Goal: Task Accomplishment & Management: Use online tool/utility

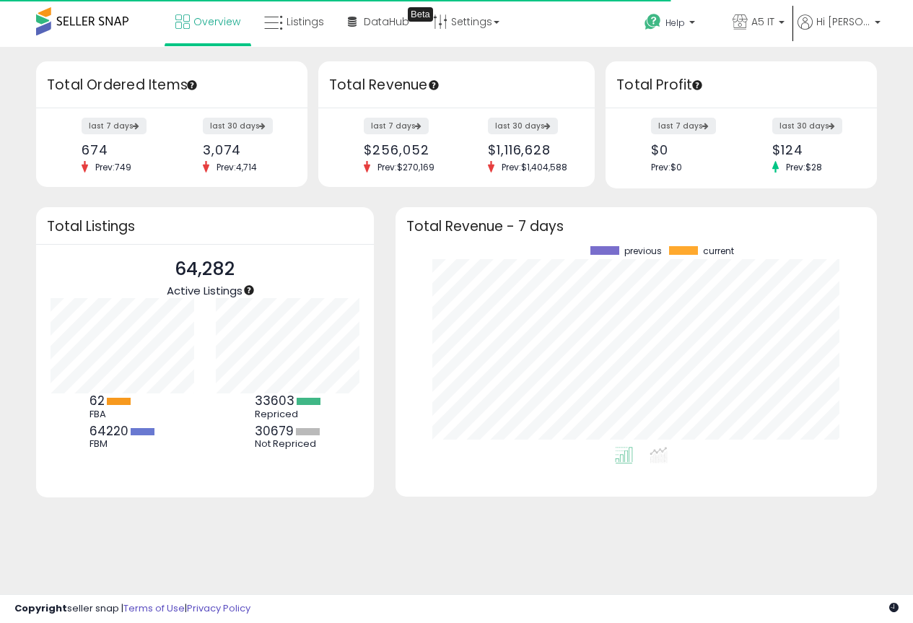
scroll to position [201, 453]
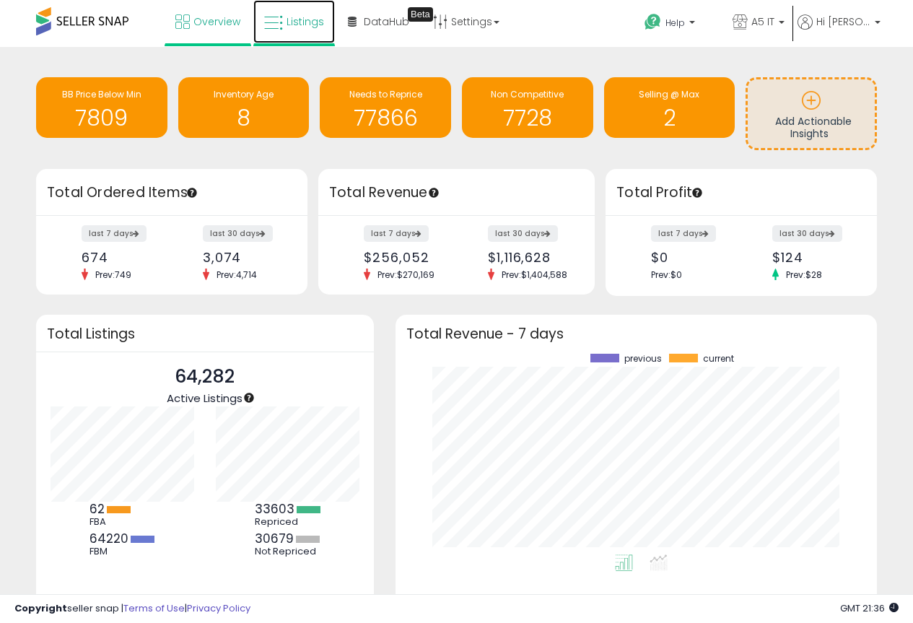
click at [284, 19] on link "Listings" at bounding box center [294, 21] width 82 height 43
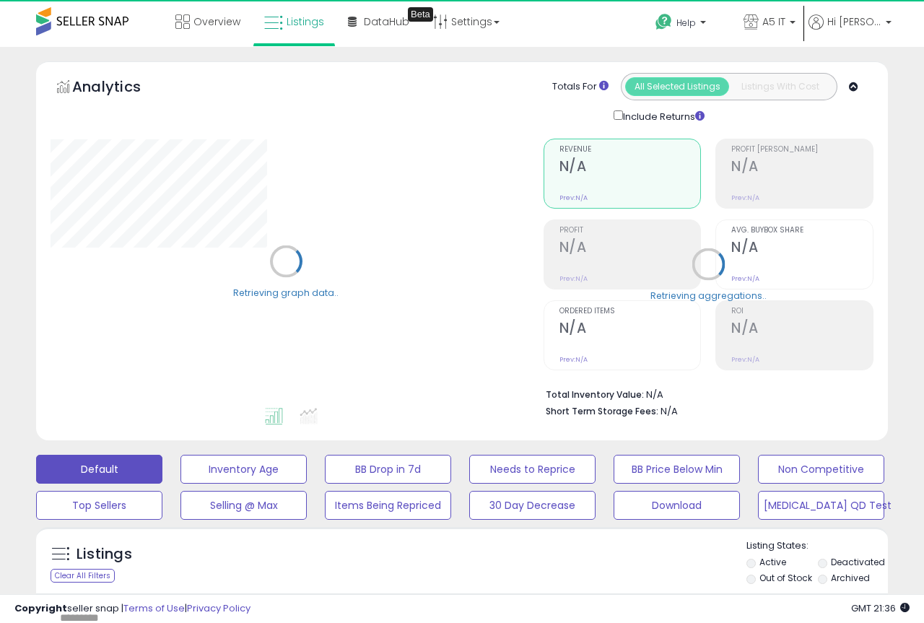
type input "*******"
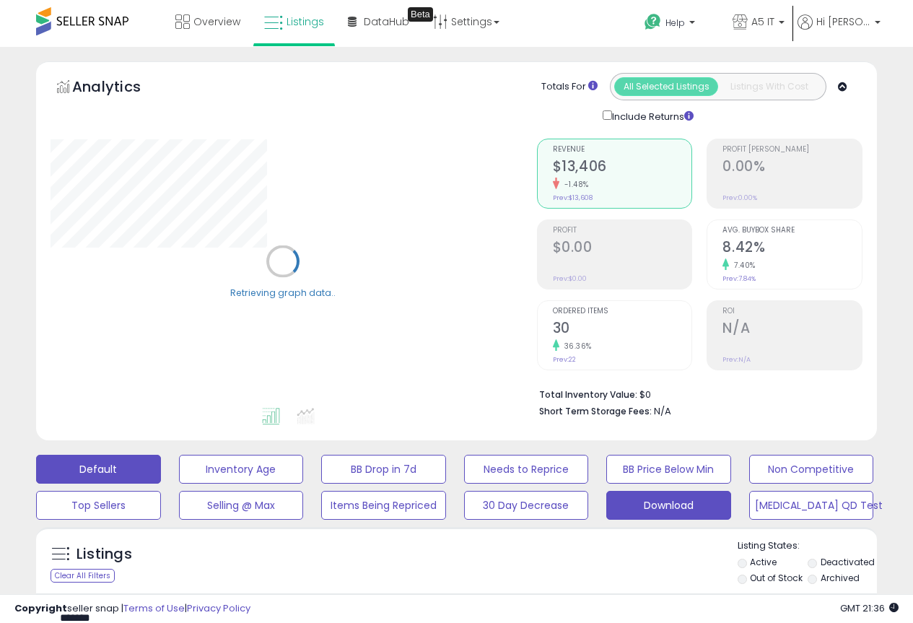
click at [669, 502] on button "Download" at bounding box center [668, 505] width 125 height 29
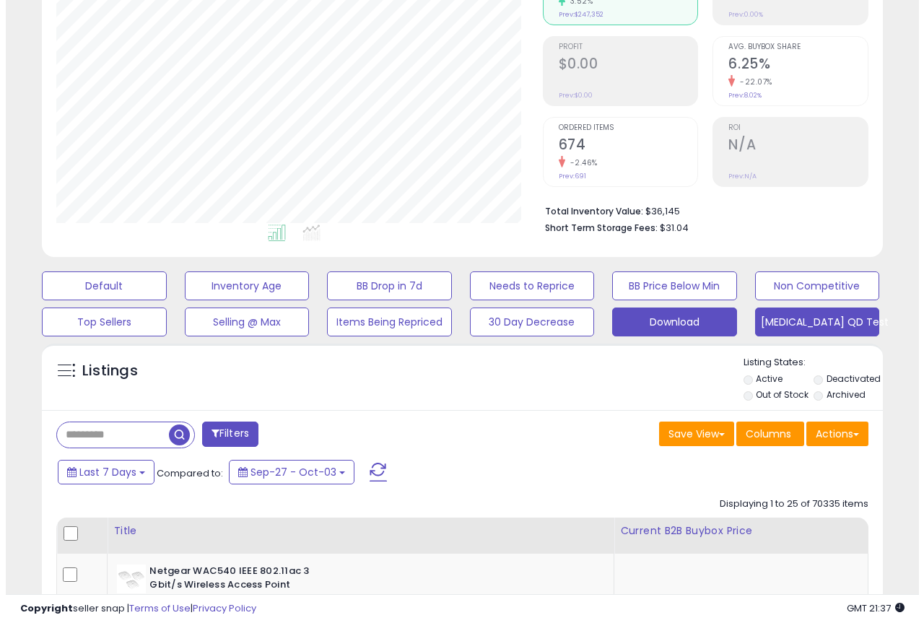
scroll to position [217, 0]
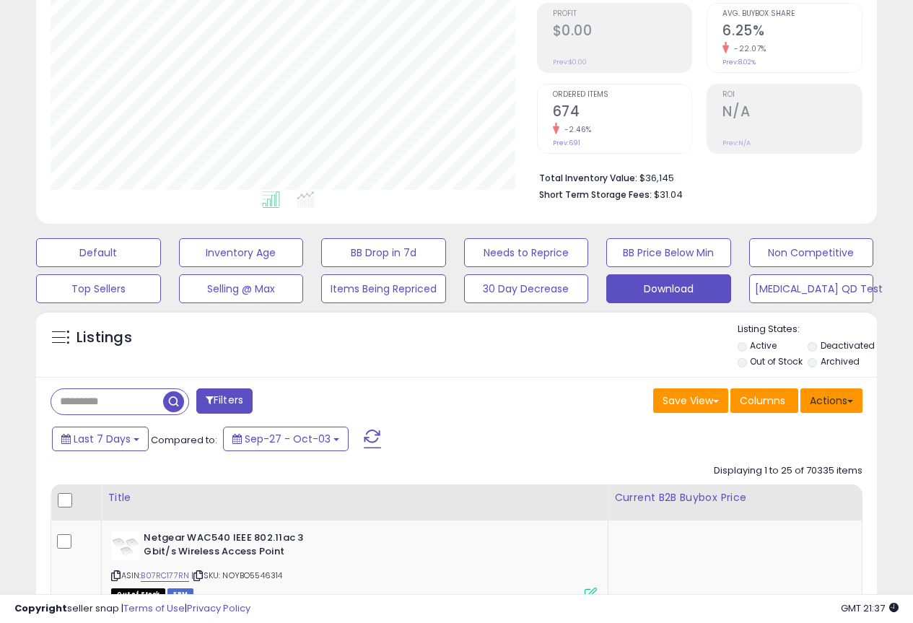
click at [838, 398] on button "Actions" at bounding box center [832, 400] width 62 height 25
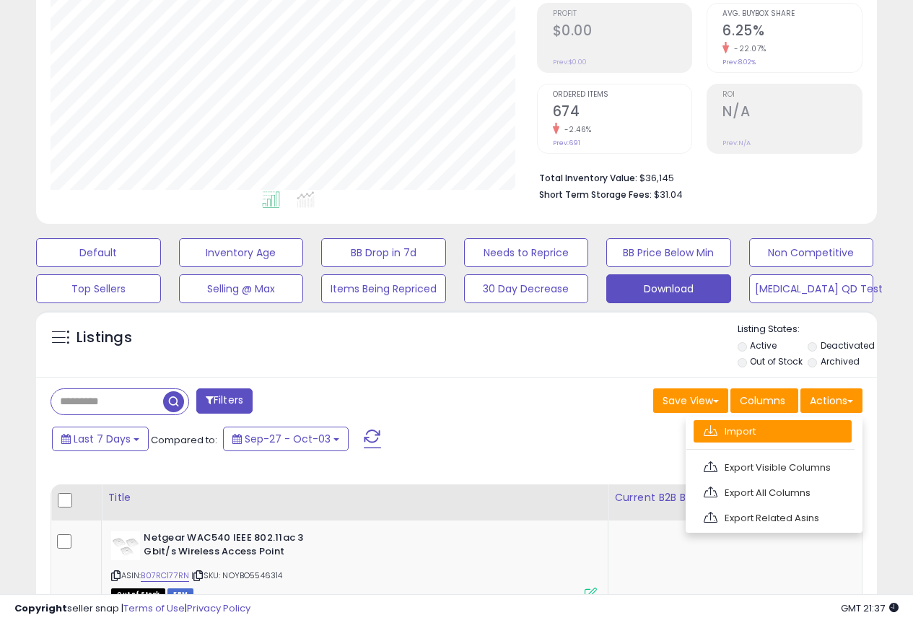
click at [757, 440] on link "Import" at bounding box center [773, 431] width 158 height 22
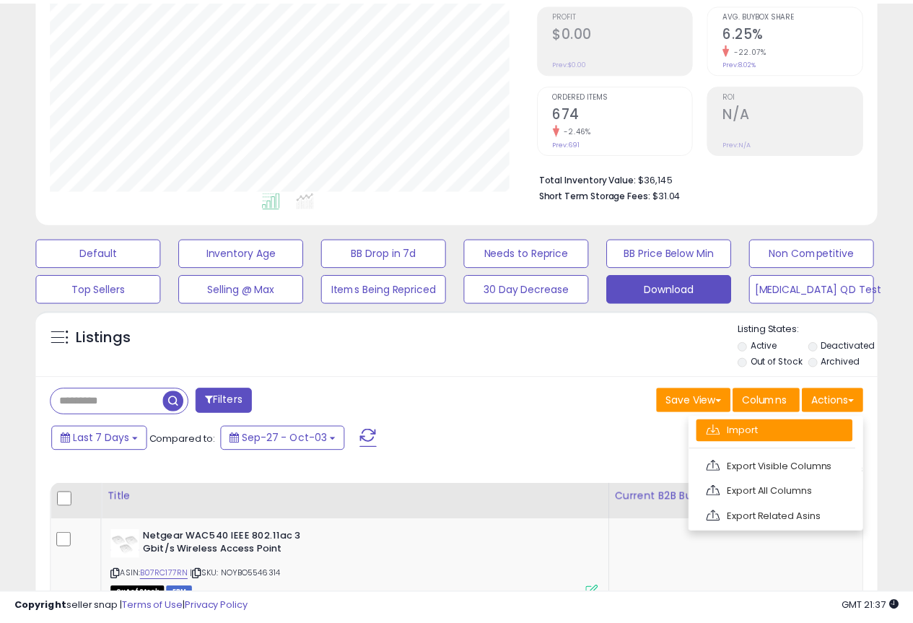
scroll to position [296, 492]
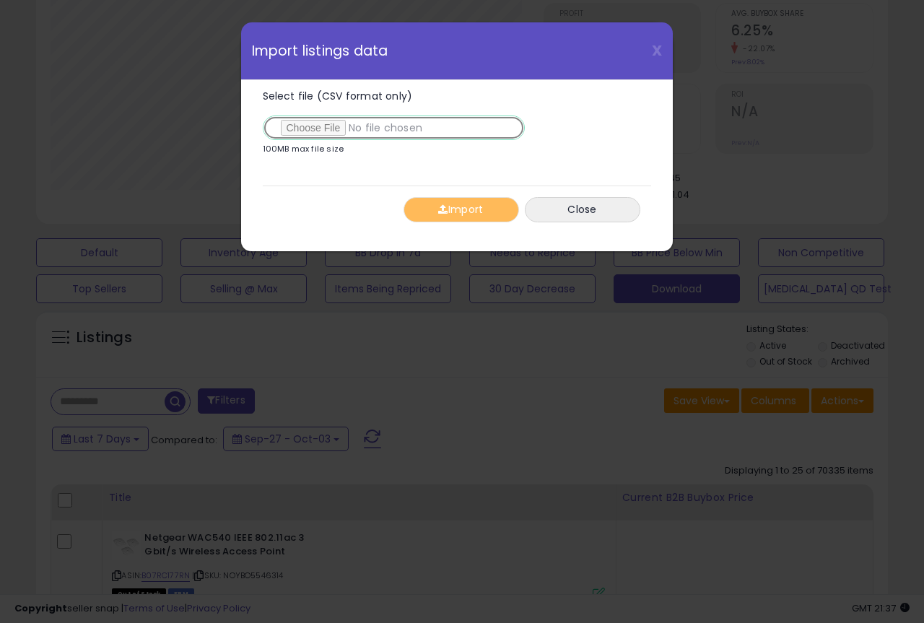
click at [310, 129] on input "Select file (CSV format only)" at bounding box center [394, 128] width 262 height 25
type input "**********"
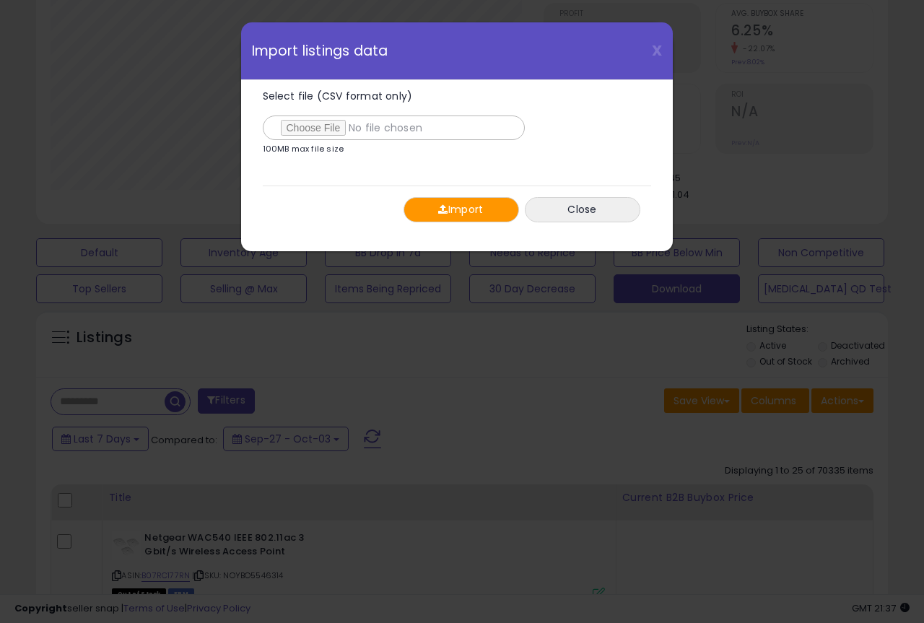
click at [456, 209] on button "Import" at bounding box center [462, 209] width 116 height 25
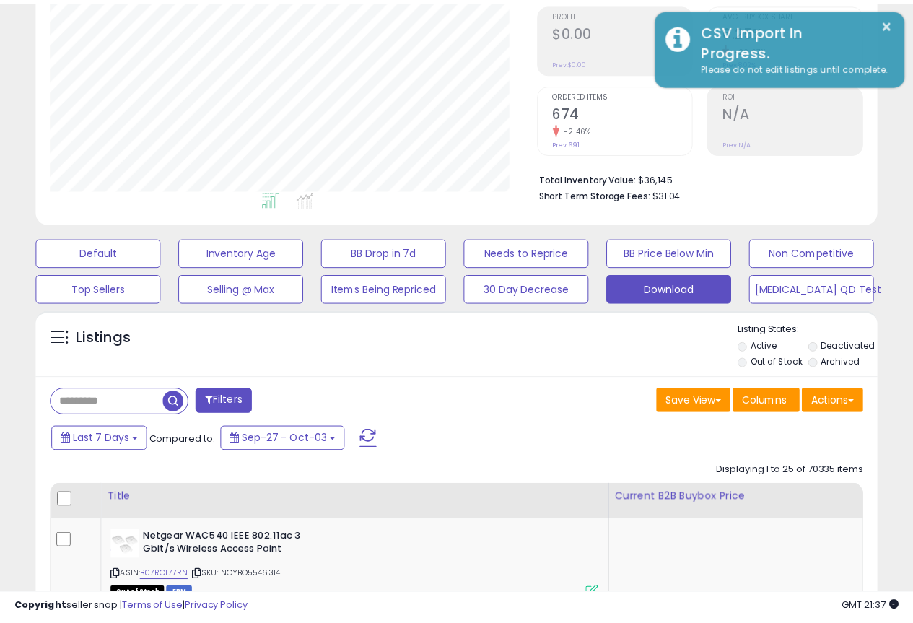
scroll to position [721631, 721440]
